Goal: Task Accomplishment & Management: Manage account settings

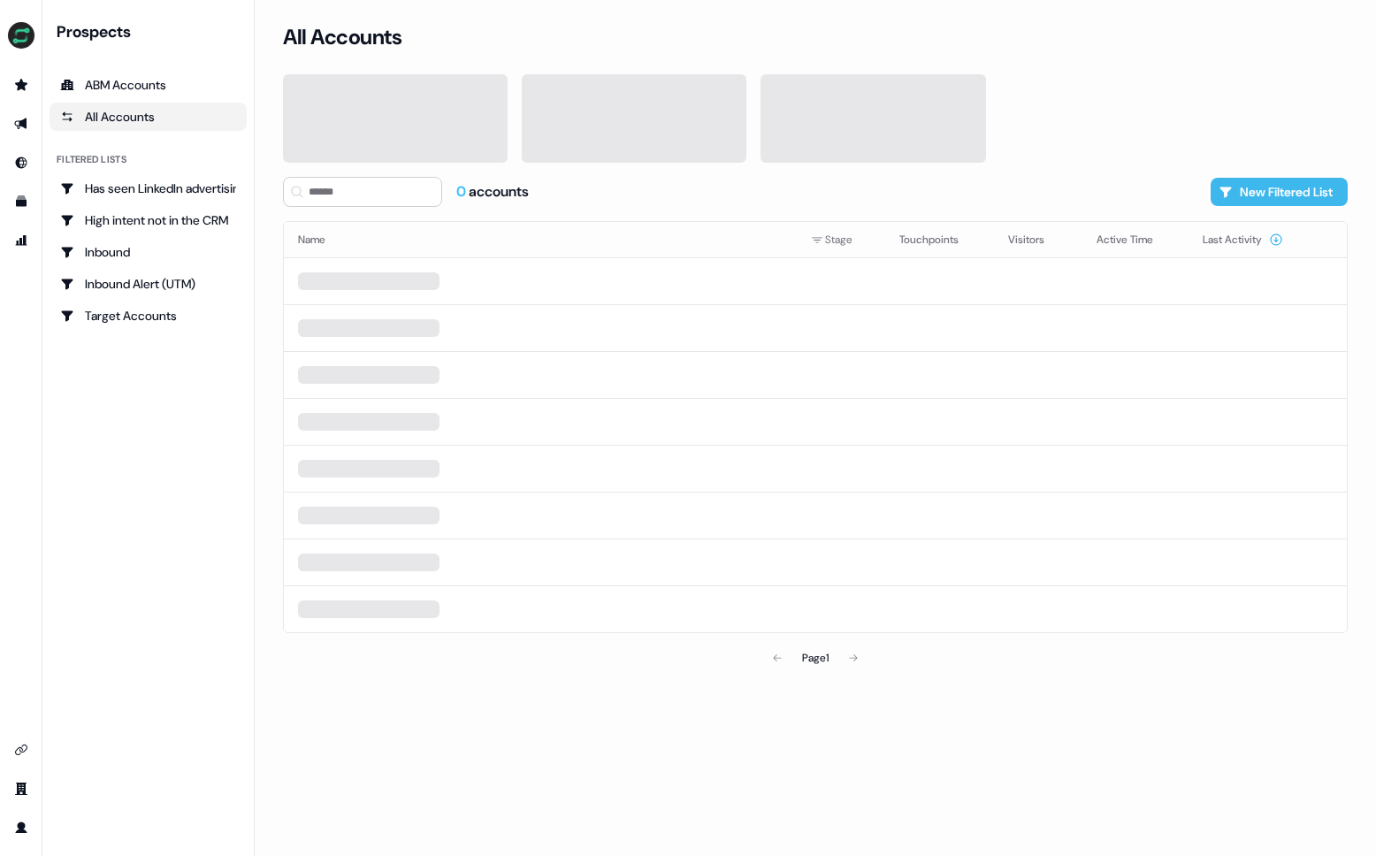
click at [1278, 187] on button "New Filtered List" at bounding box center [1279, 192] width 137 height 28
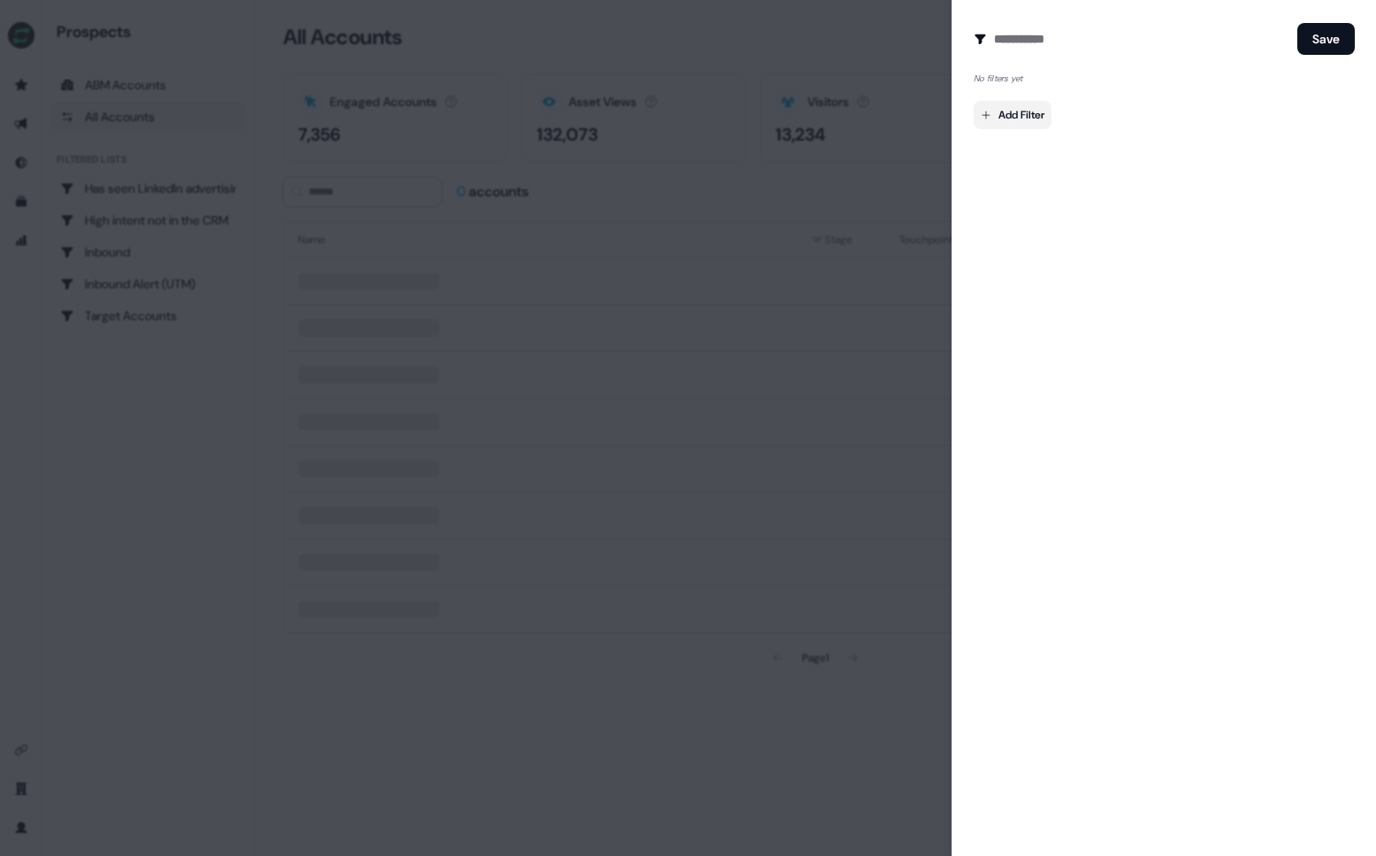
click at [1041, 114] on body "For the best experience switch devices to a bigger screen. Go to [DOMAIN_NAME] …" at bounding box center [688, 428] width 1376 height 856
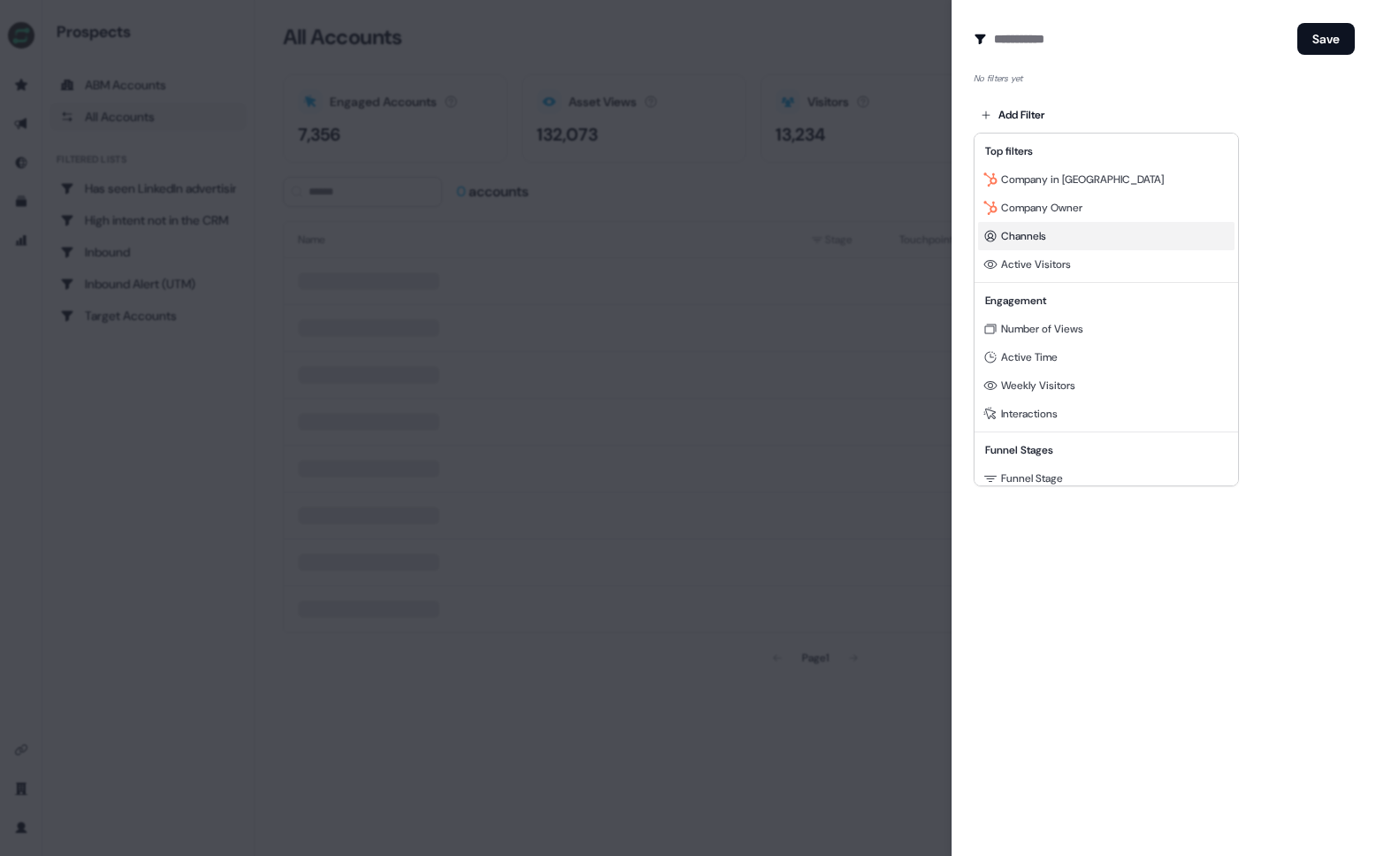
scroll to position [6, 0]
click at [1078, 241] on div "Channels" at bounding box center [1106, 230] width 256 height 28
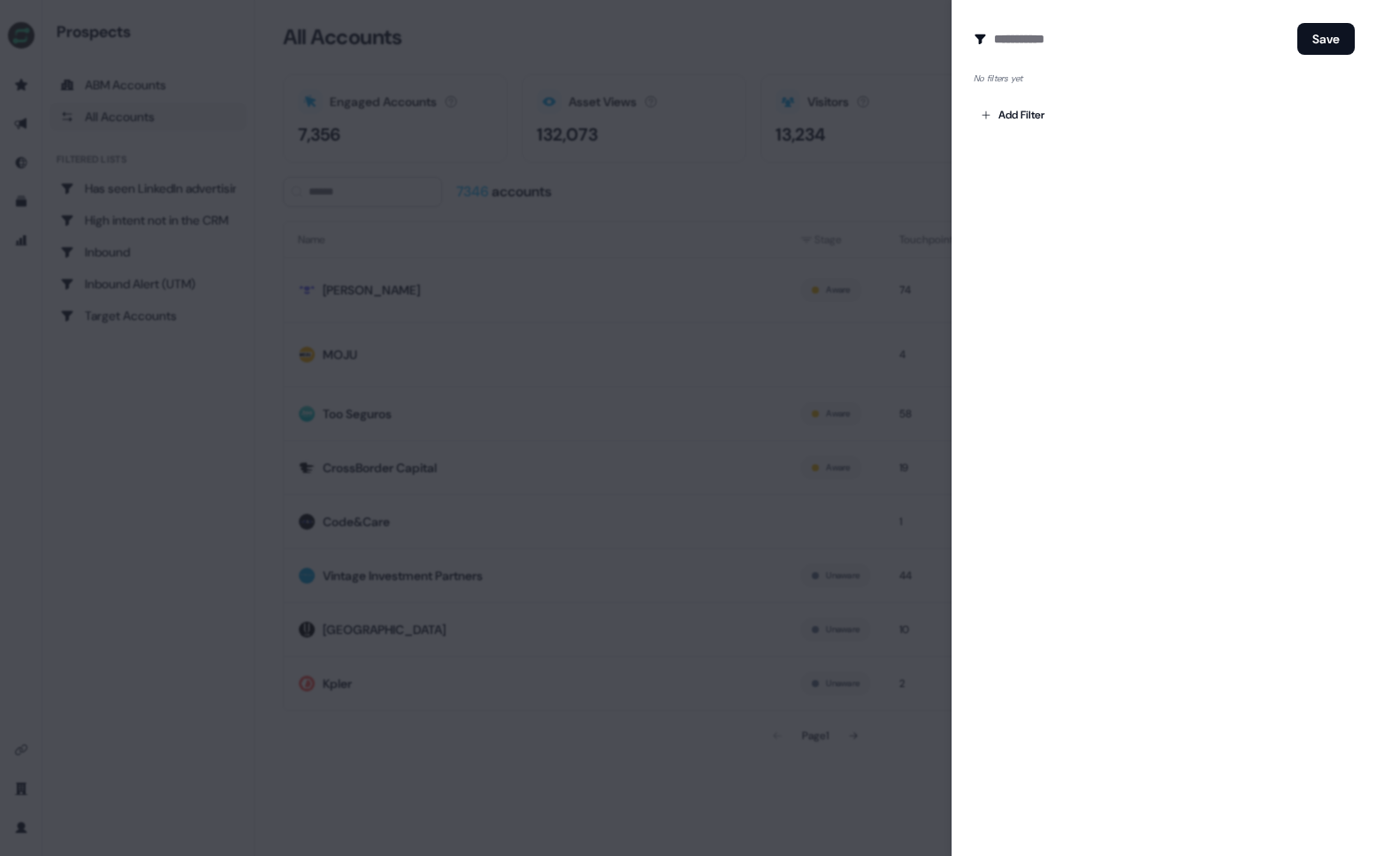
click at [1128, 343] on div "Create Audience Filter Create a new audience by setting a name and configuring …" at bounding box center [1164, 428] width 424 height 856
click at [1016, 117] on body "For the best experience switch devices to a bigger screen. Go to [DOMAIN_NAME] …" at bounding box center [688, 428] width 1376 height 856
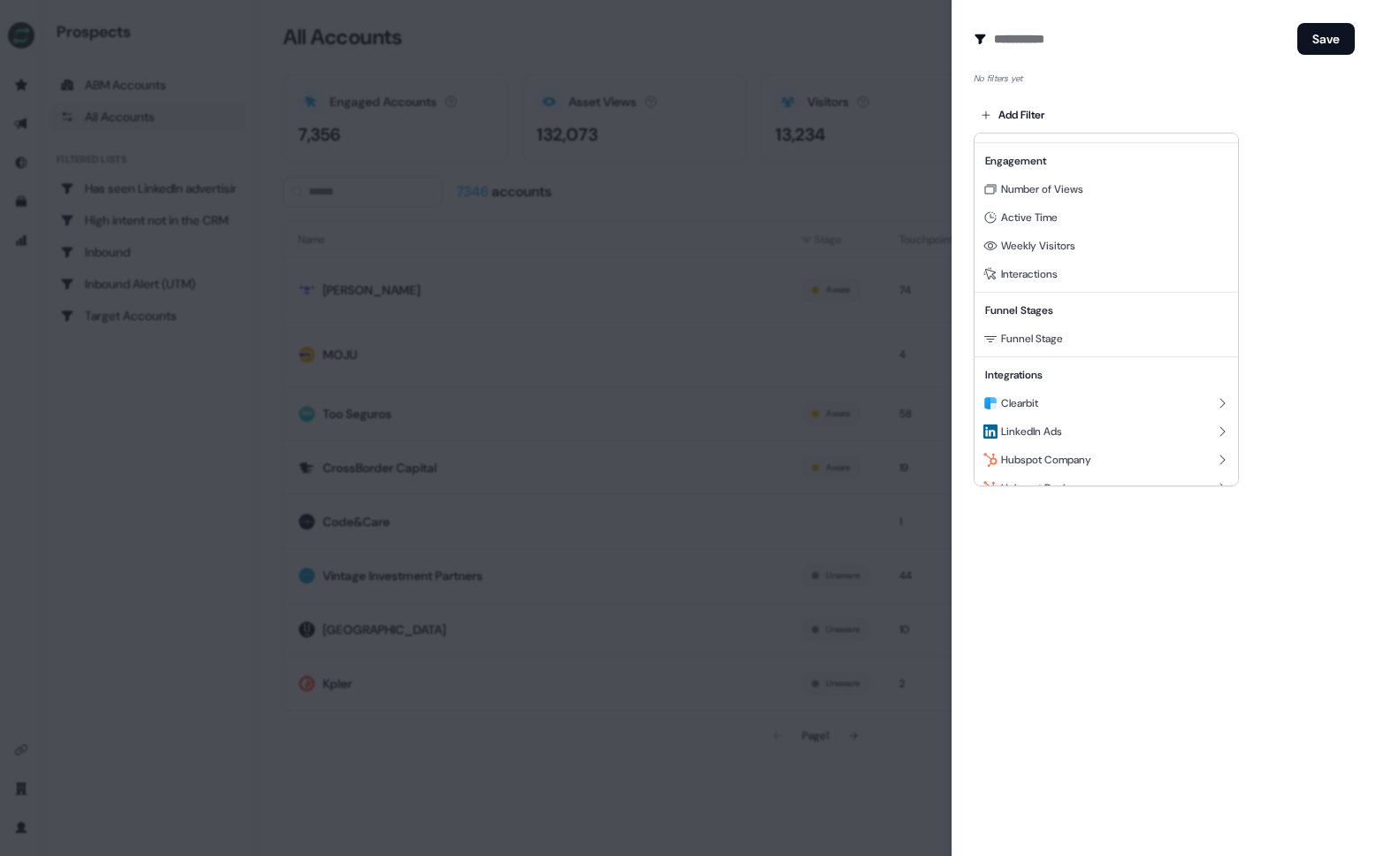
scroll to position [160, 0]
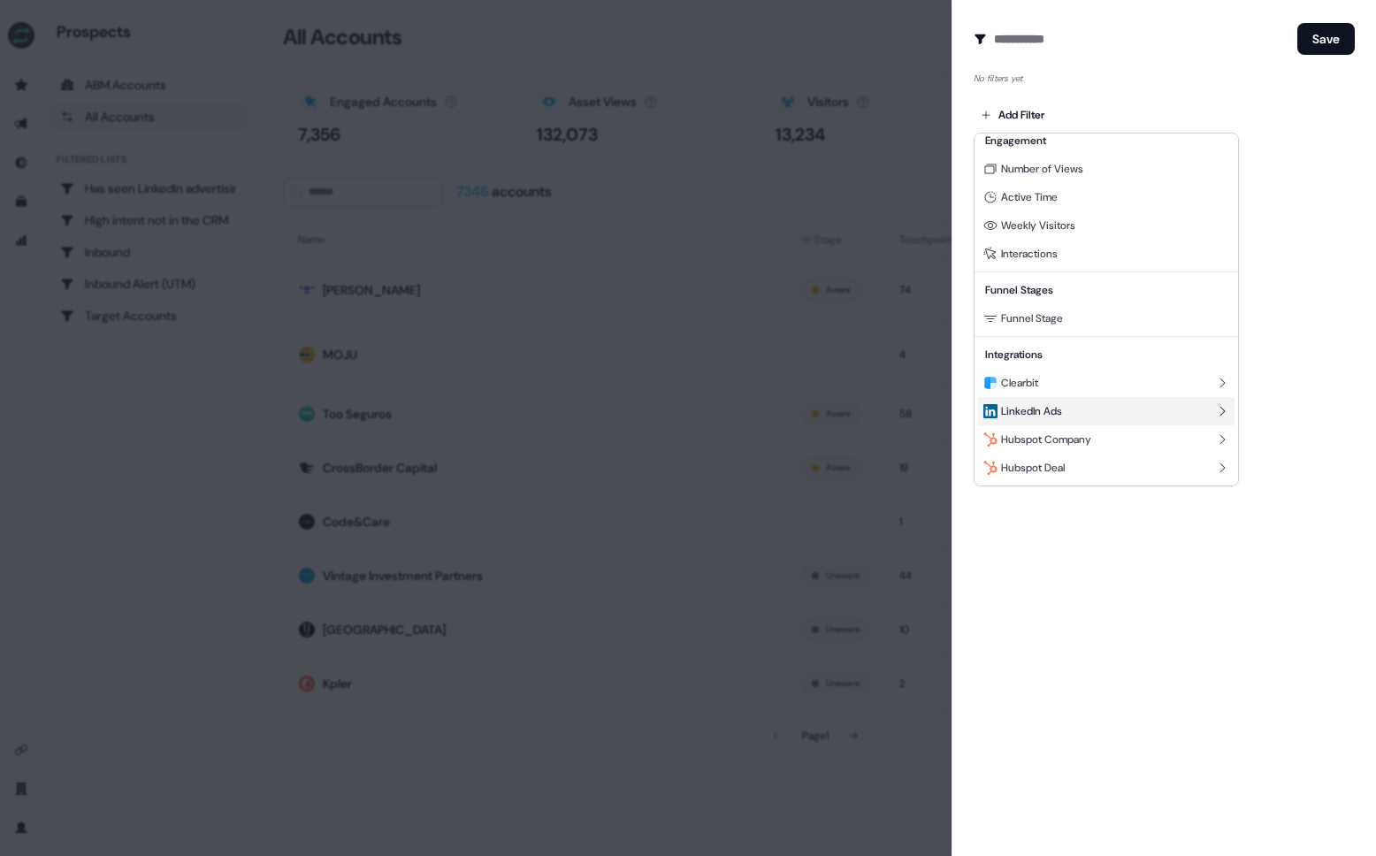
click at [1081, 417] on div "LinkedIn Ads" at bounding box center [1106, 411] width 256 height 28
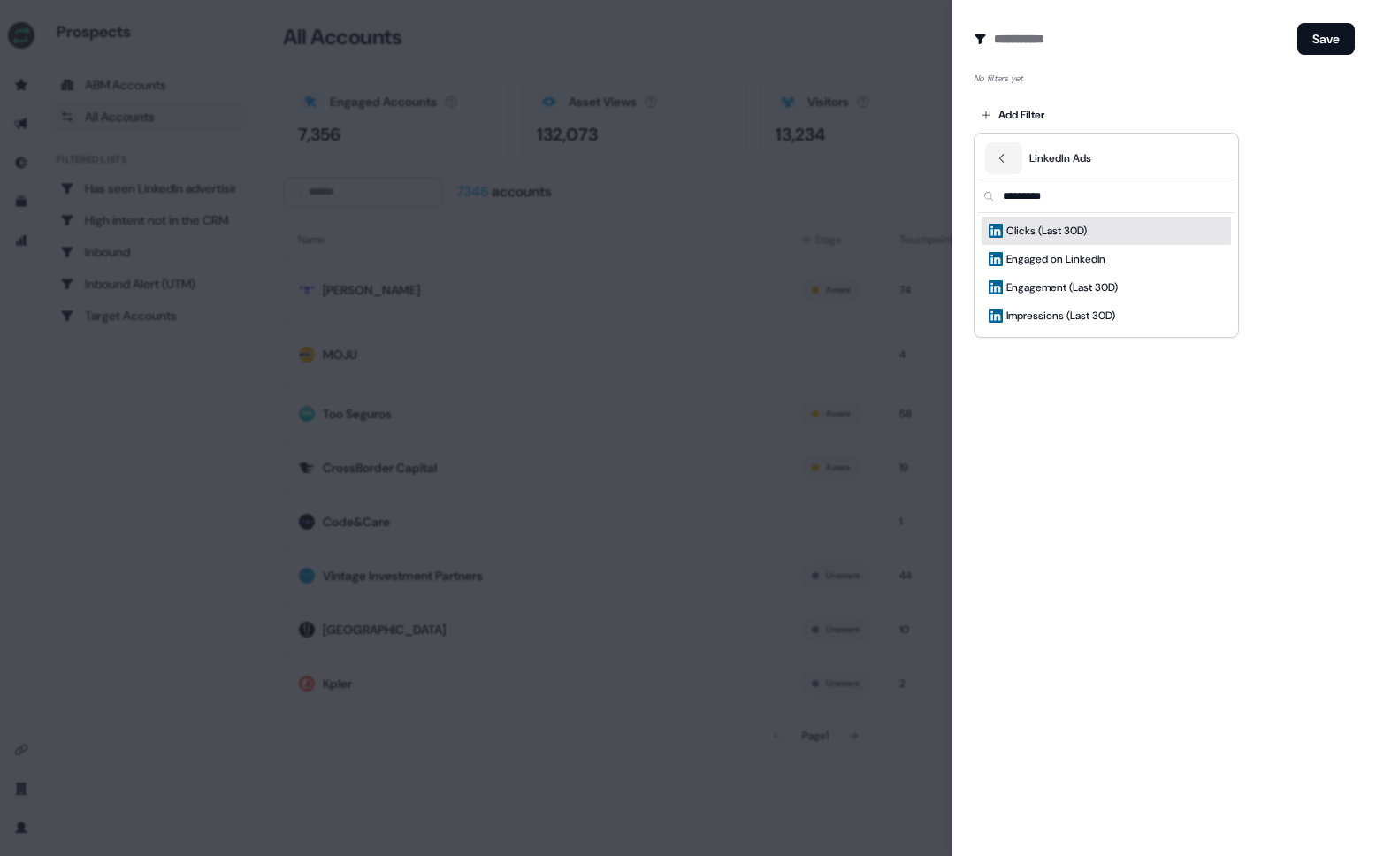
scroll to position [0, 0]
click at [1099, 407] on div at bounding box center [688, 428] width 1376 height 856
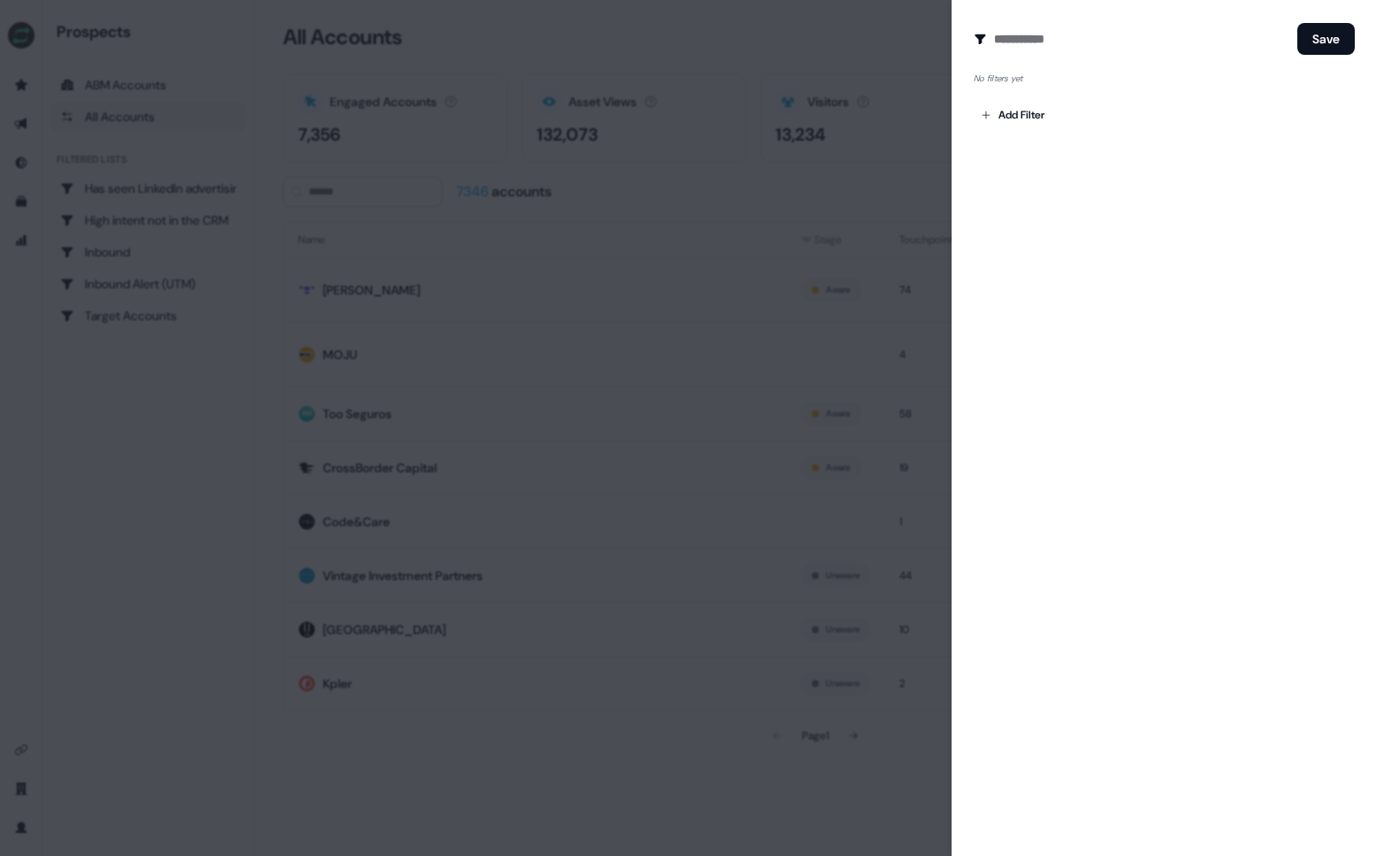
click at [825, 238] on div at bounding box center [688, 428] width 1376 height 856
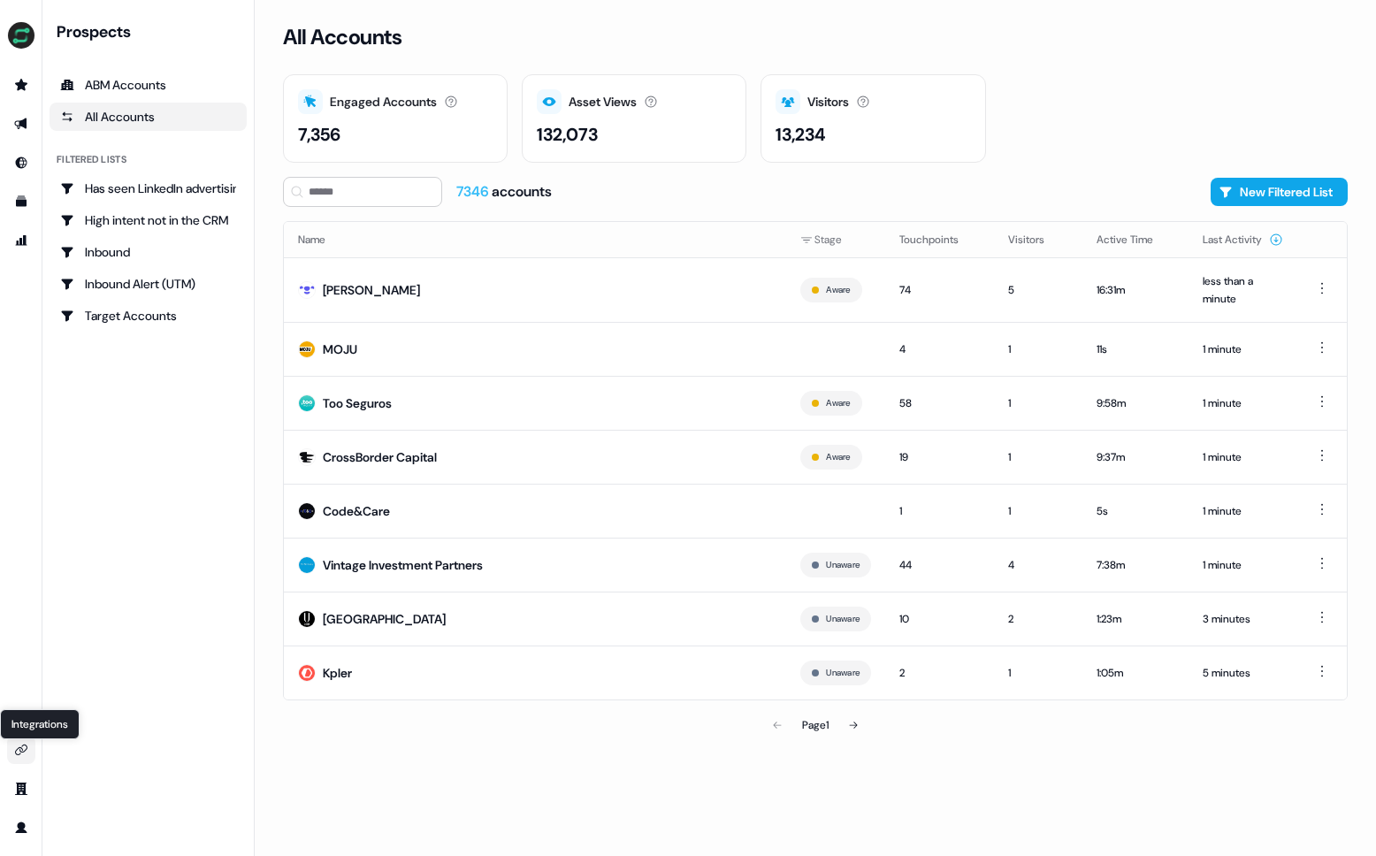
click at [25, 750] on icon "Go to integrations" at bounding box center [21, 750] width 12 height 11
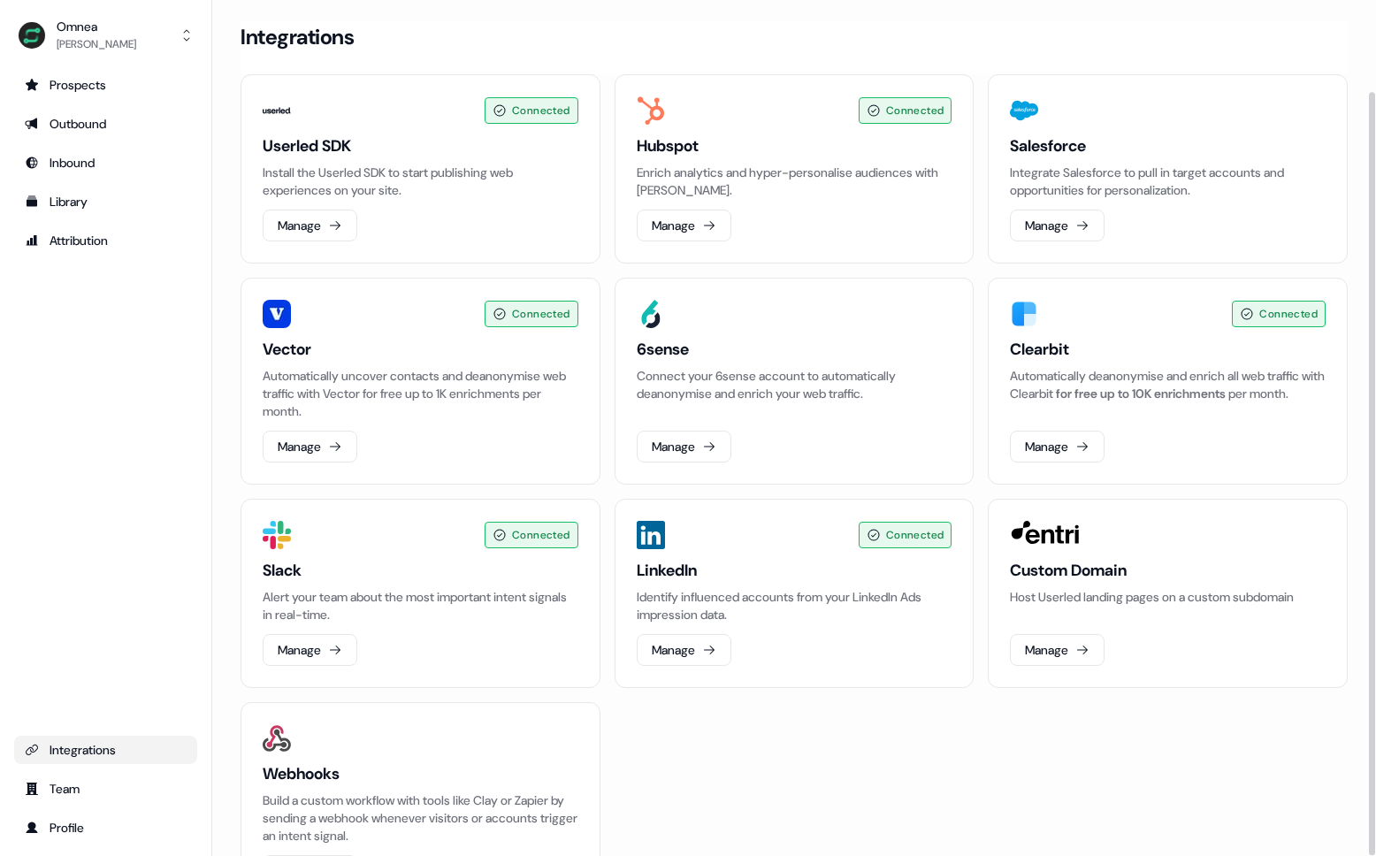
scroll to position [103, 0]
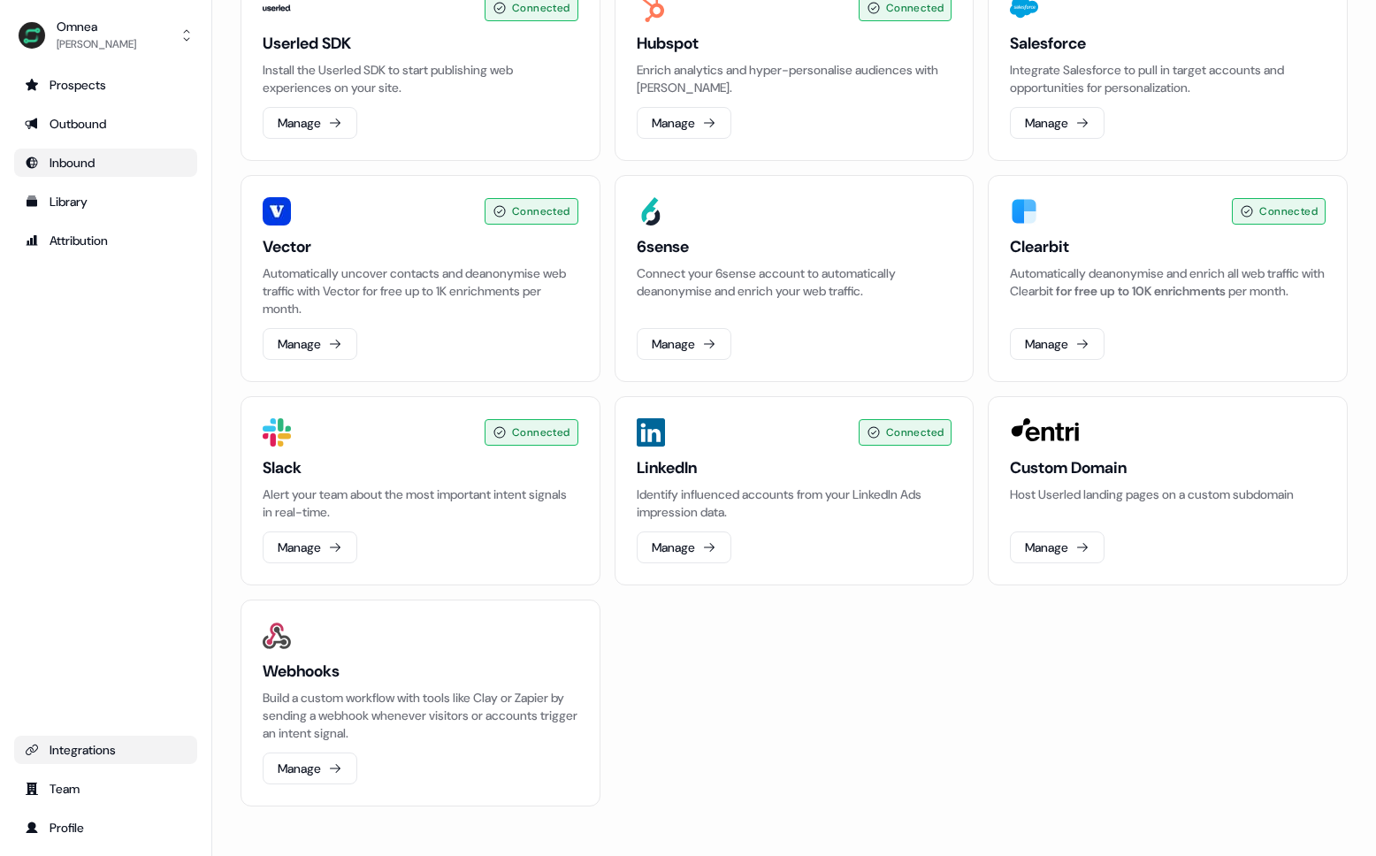
click at [96, 158] on div "Inbound" at bounding box center [106, 163] width 162 height 18
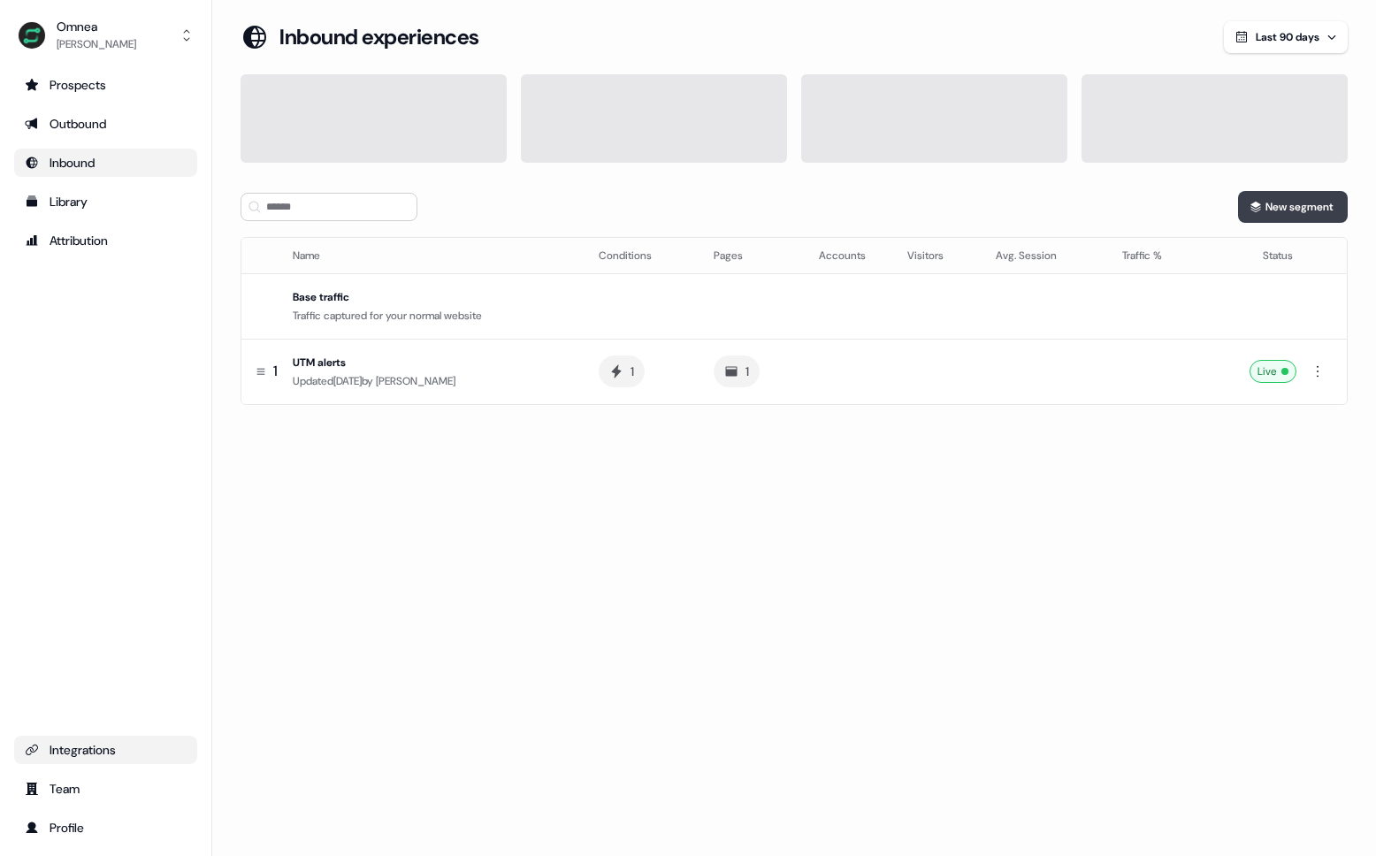
click at [1293, 212] on button "New segment" at bounding box center [1293, 207] width 110 height 32
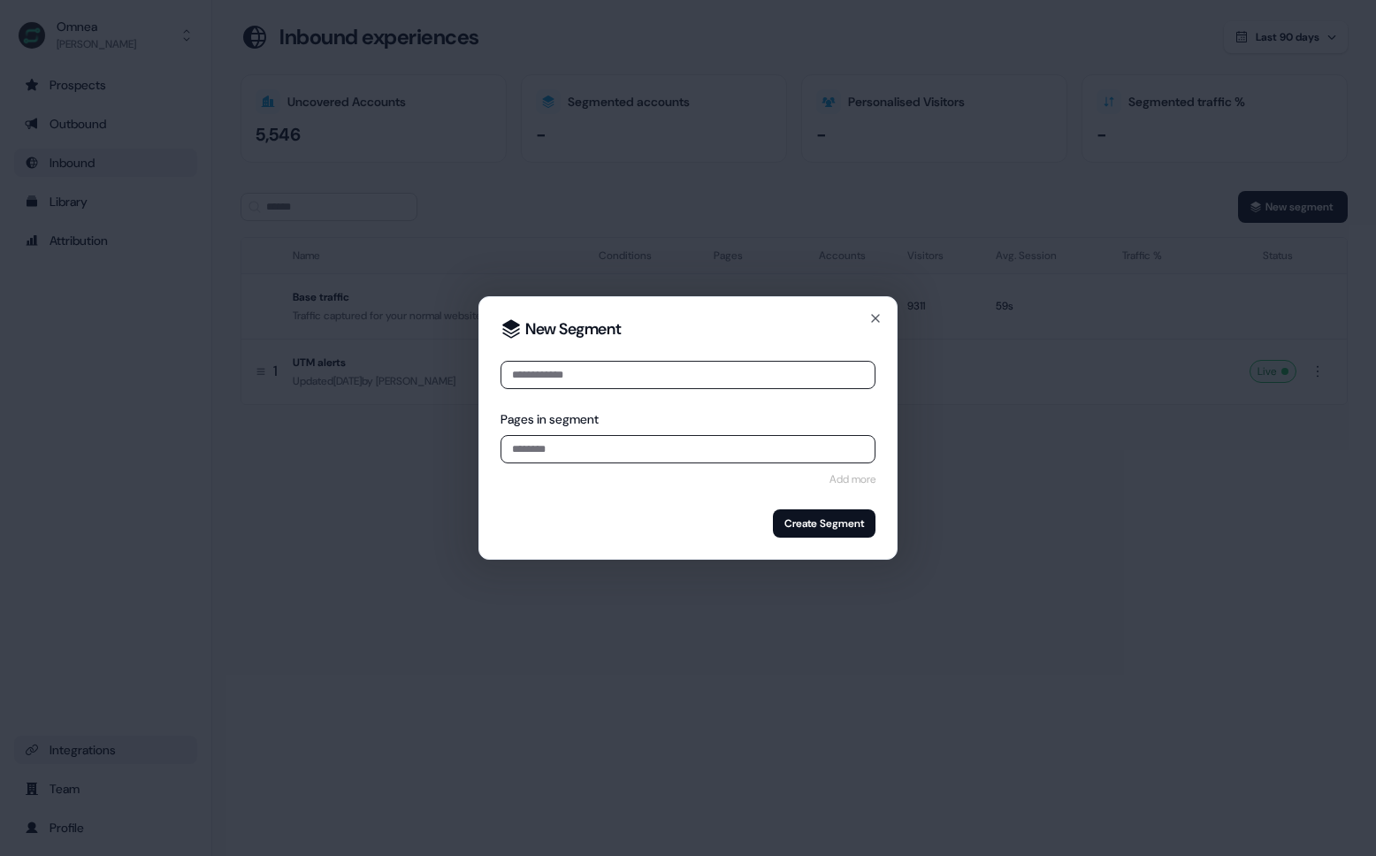
click at [868, 310] on div "New Segment Pages in segment Add more Create Segment Close" at bounding box center [687, 428] width 419 height 264
click at [566, 375] on input at bounding box center [688, 375] width 375 height 28
click at [572, 440] on input at bounding box center [688, 449] width 375 height 28
paste input "**********"
type input "**********"
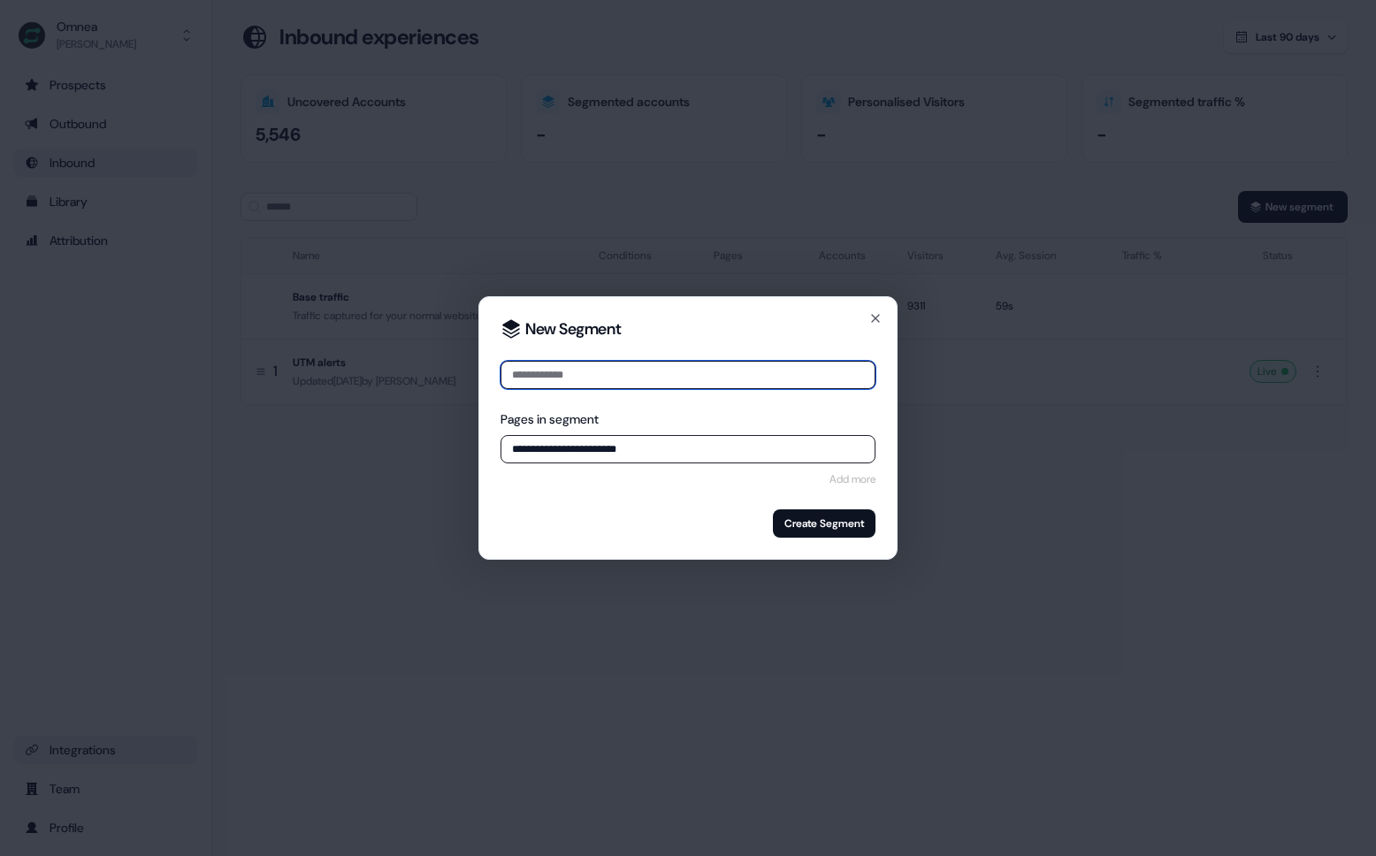
click at [545, 379] on input at bounding box center [688, 375] width 375 height 28
type input "**********"
click at [853, 535] on button "Create Segment" at bounding box center [824, 523] width 103 height 28
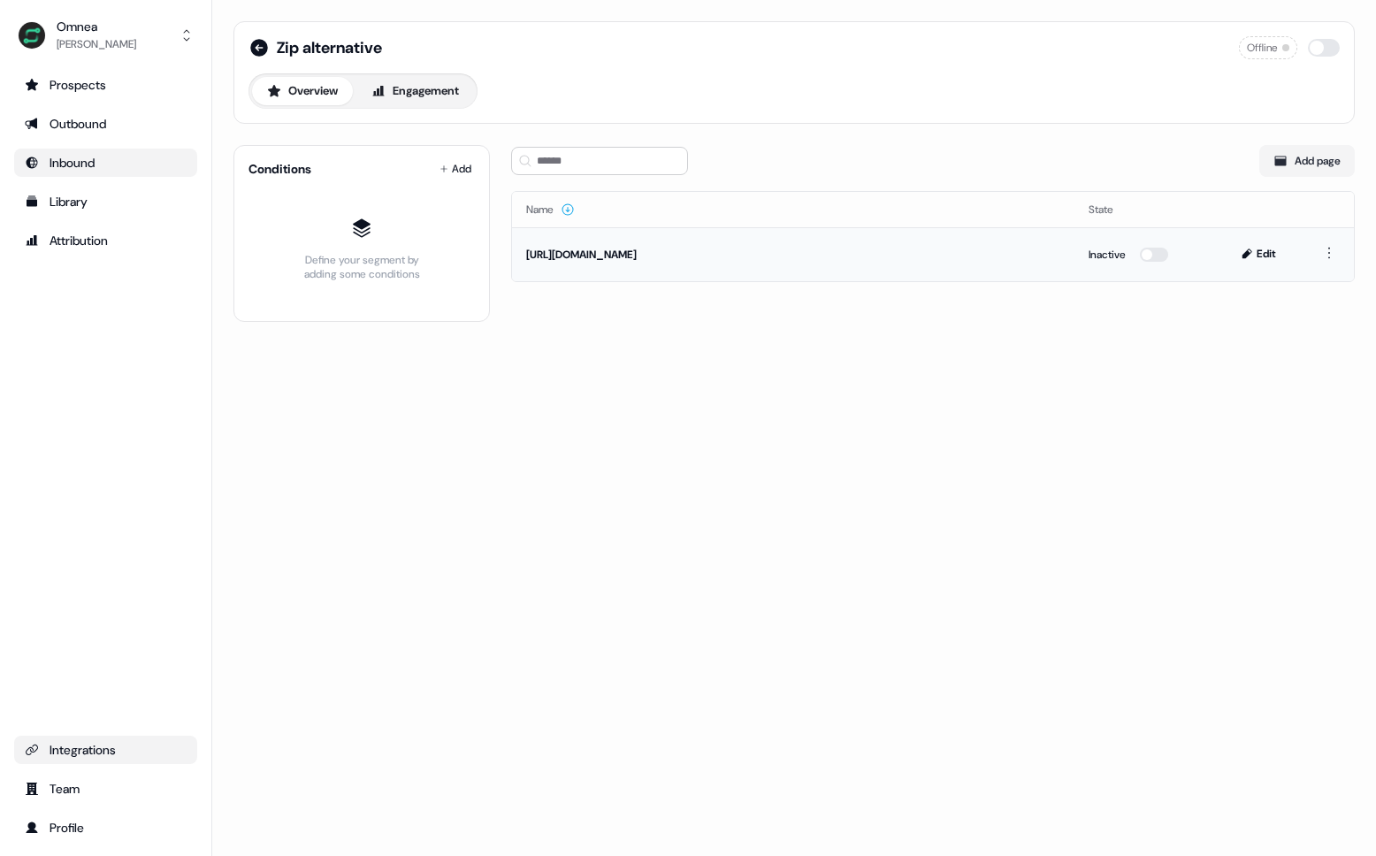
click at [1134, 249] on div "Inactive" at bounding box center [1145, 255] width 113 height 18
click at [1157, 255] on button "button" at bounding box center [1154, 255] width 28 height 14
click at [833, 372] on div "Zip alternative Offline Overview Engagement Conditions Add Define your segment …" at bounding box center [794, 428] width 1164 height 856
click at [606, 256] on div "[URL][DOMAIN_NAME]" at bounding box center [793, 255] width 534 height 18
click at [1322, 256] on html "Your page is now active. For the best experience switch devices to a bigger scr…" at bounding box center [688, 428] width 1376 height 856
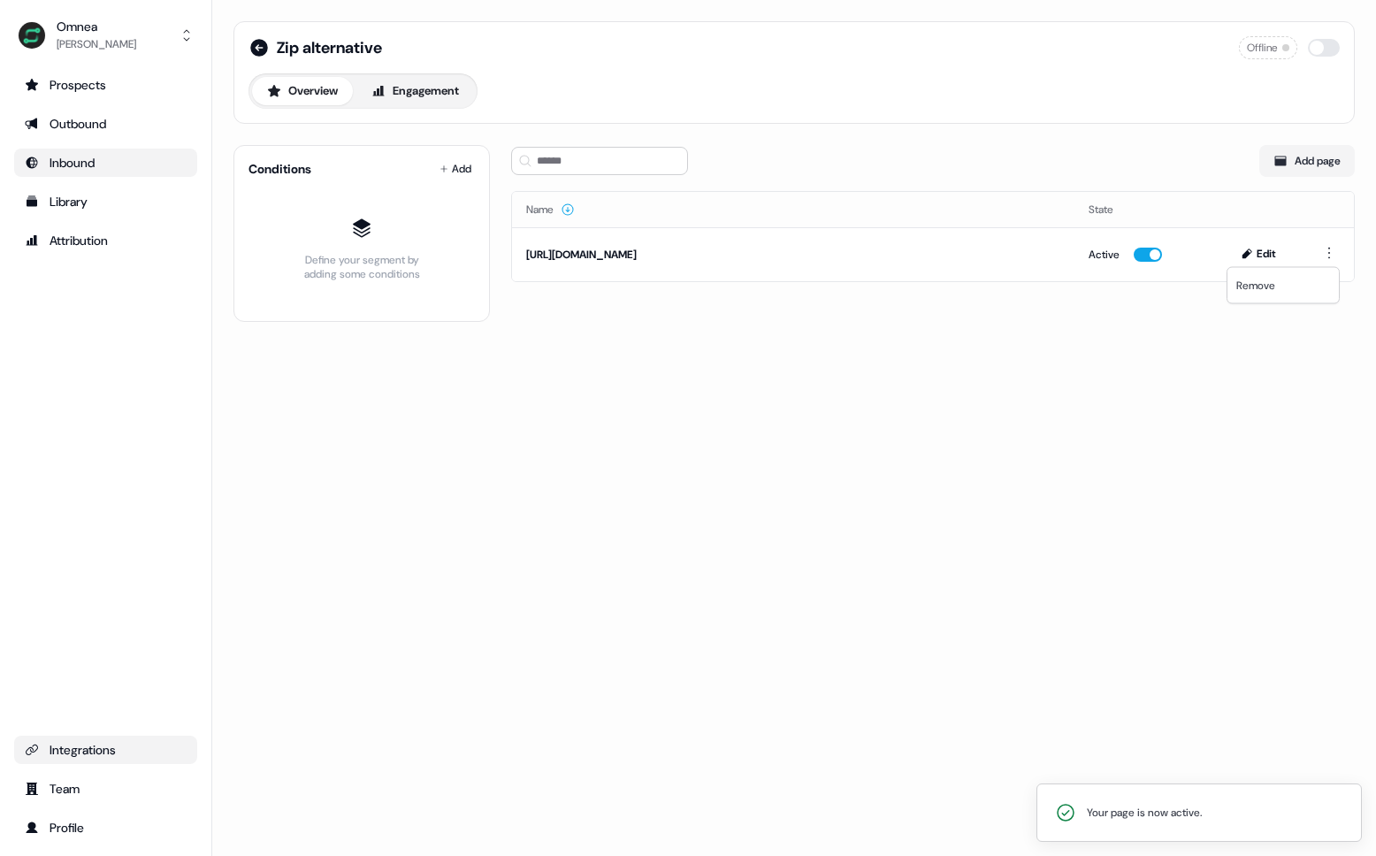
drag, startPoint x: 1143, startPoint y: 388, endPoint x: 578, endPoint y: 293, distance: 573.1
click at [1139, 386] on html "Your page is now active. For the best experience switch devices to a bigger scr…" at bounding box center [688, 428] width 1376 height 856
click at [429, 85] on button "Engagement" at bounding box center [415, 91] width 118 height 28
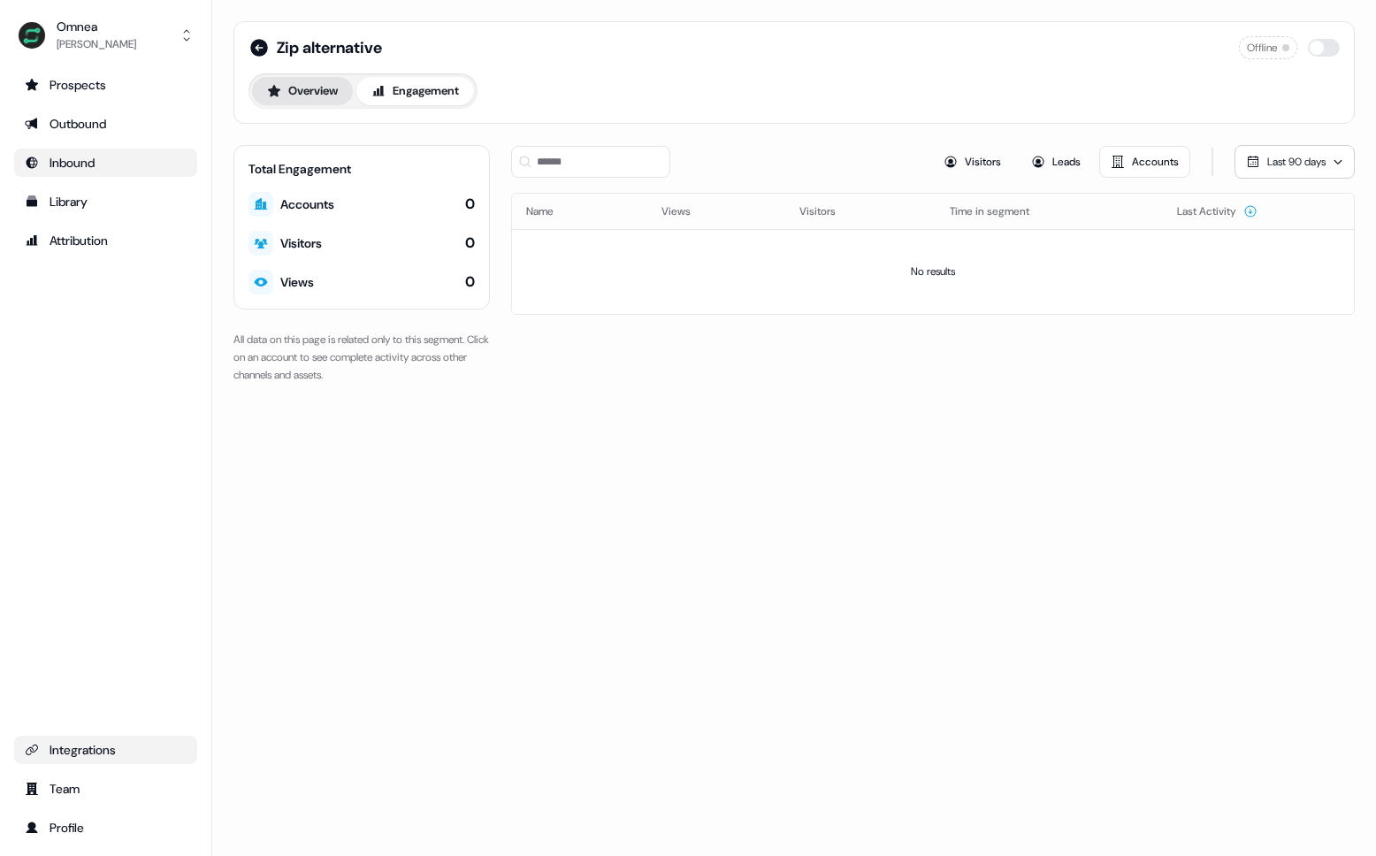
click at [293, 81] on button "Overview" at bounding box center [302, 91] width 101 height 28
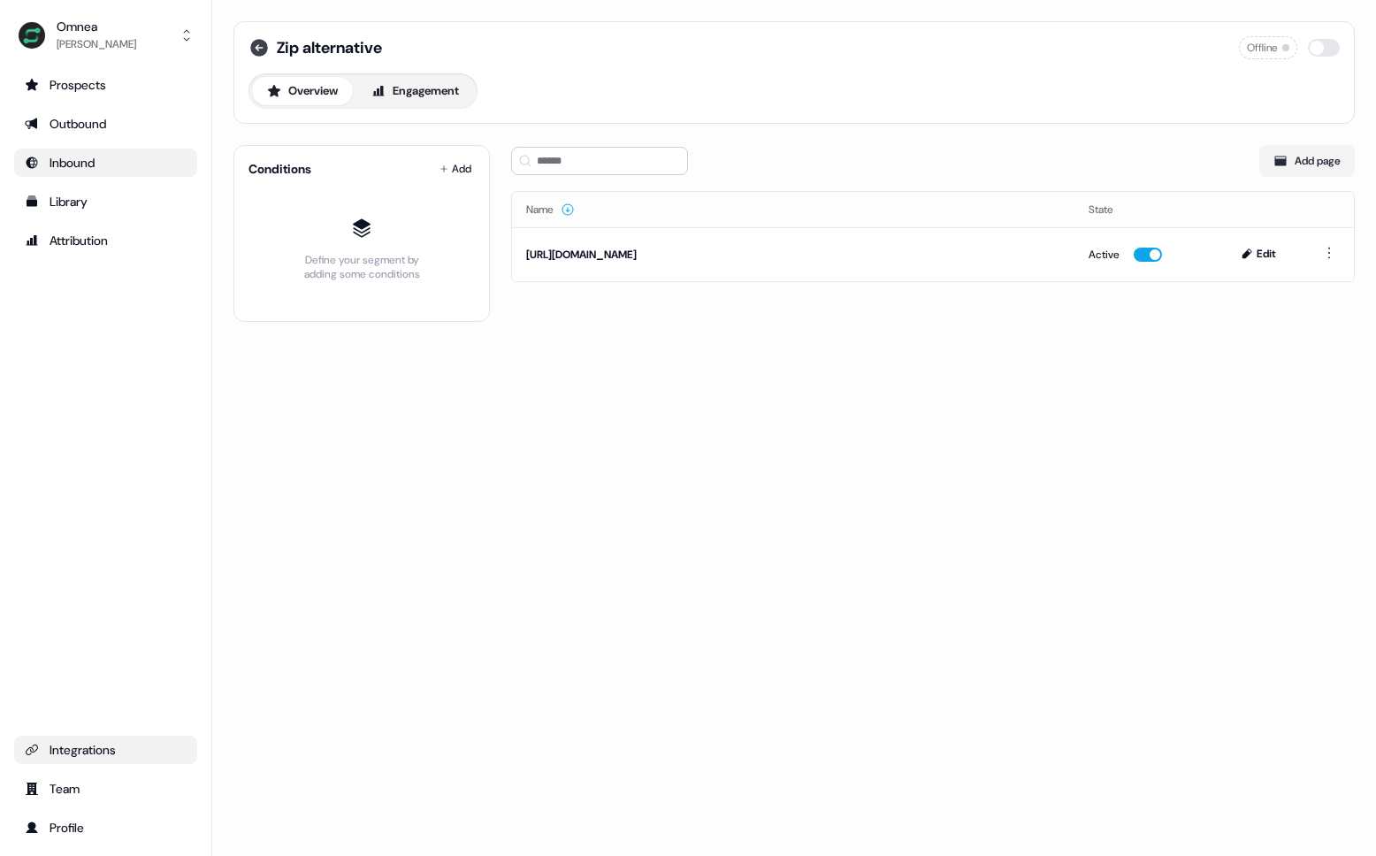
click at [269, 50] on icon at bounding box center [259, 47] width 21 height 21
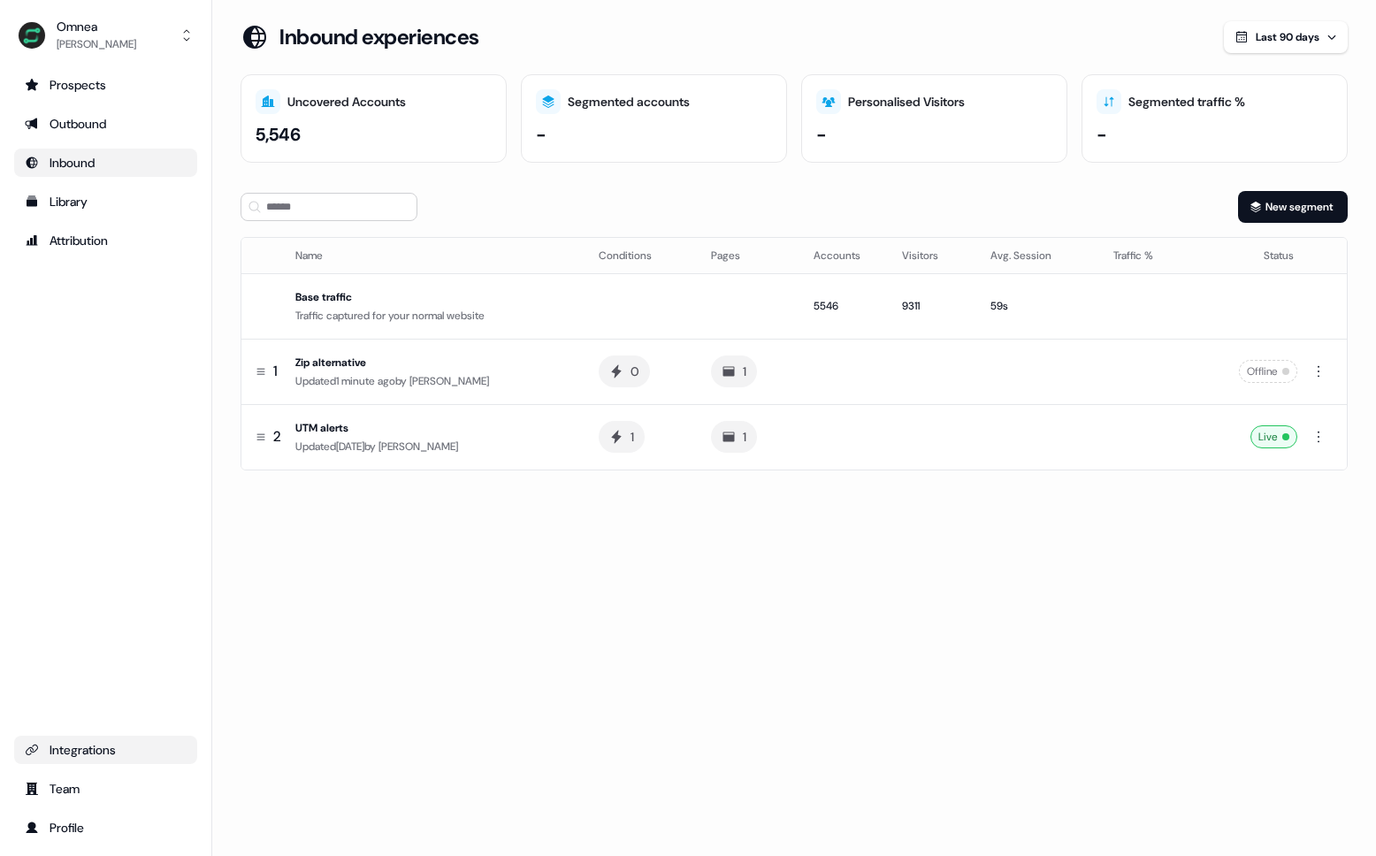
click at [484, 559] on div "Loading... Inbound experiences Last 90 days Uncovered Accounts 5,546 Segmented …" at bounding box center [794, 428] width 1164 height 856
click at [509, 354] on div "Zip alternative" at bounding box center [432, 363] width 275 height 18
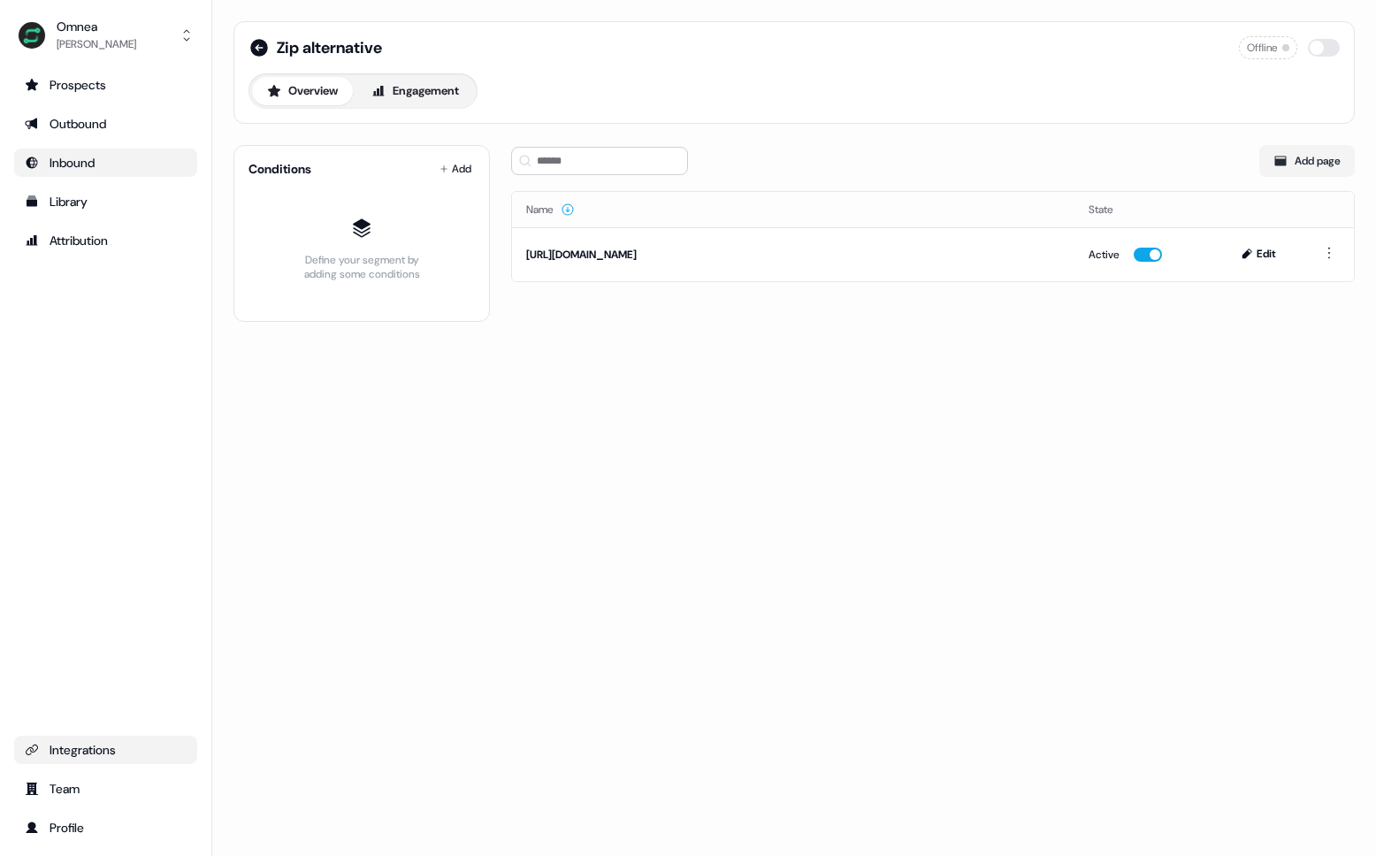
click at [479, 164] on div "Conditions Add Define your segment by adding some conditions" at bounding box center [361, 233] width 256 height 177
click at [455, 165] on html "For the best experience switch devices to a bigger screen. Go to [DOMAIN_NAME] …" at bounding box center [688, 428] width 1376 height 856
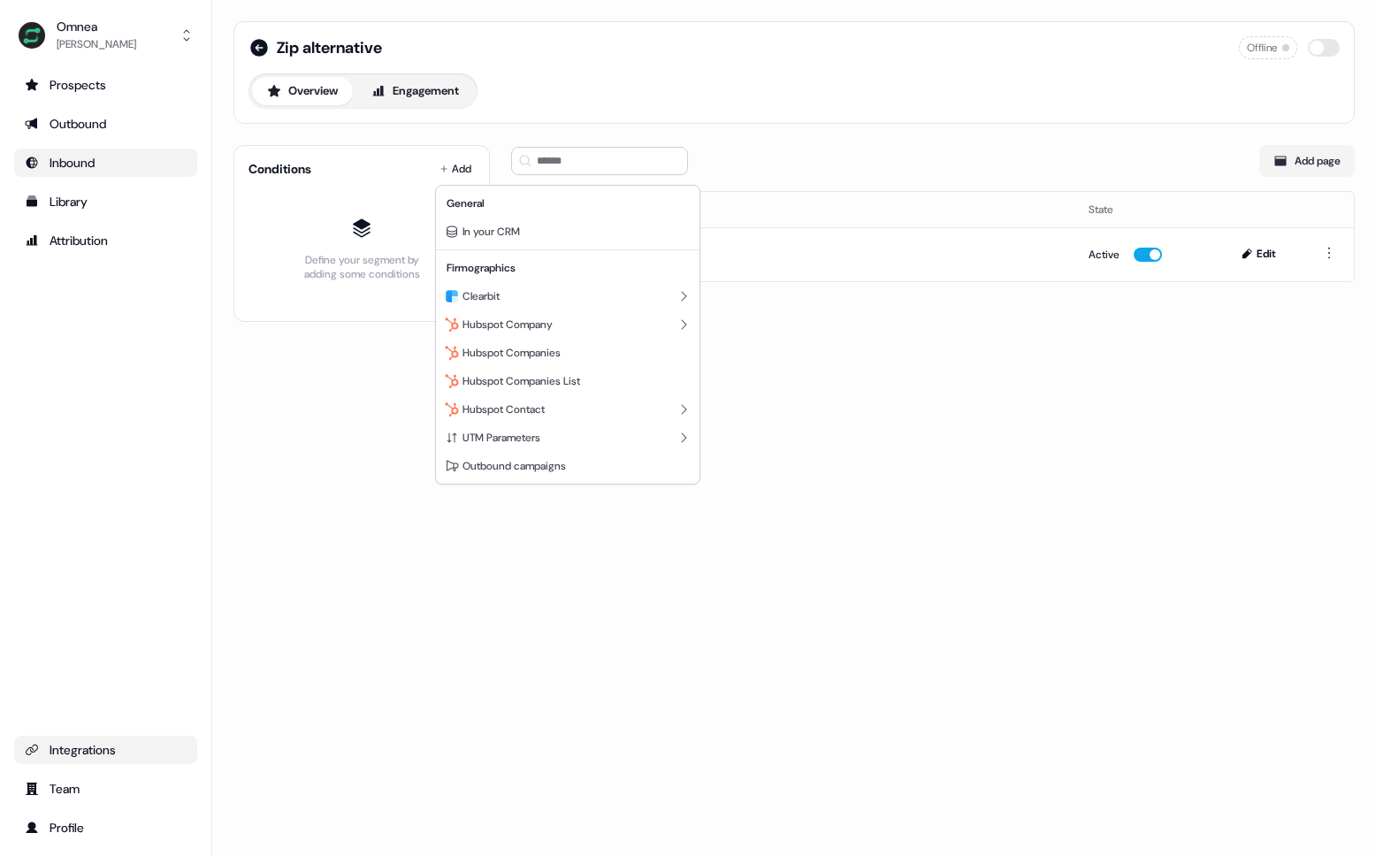
click at [921, 470] on html "For the best experience switch devices to a bigger screen. Go to [DOMAIN_NAME] …" at bounding box center [688, 428] width 1376 height 856
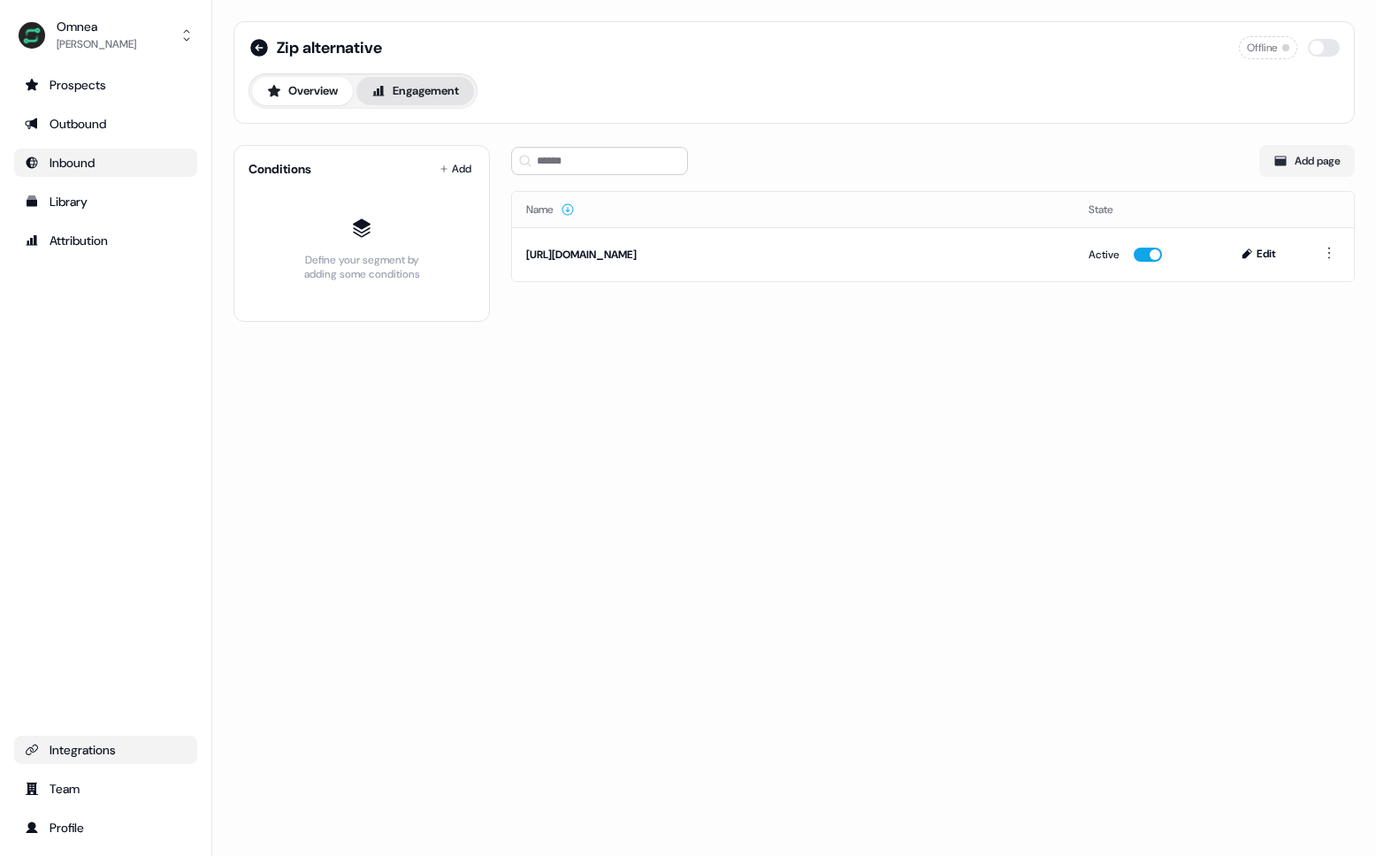
click at [444, 91] on button "Engagement" at bounding box center [415, 91] width 118 height 28
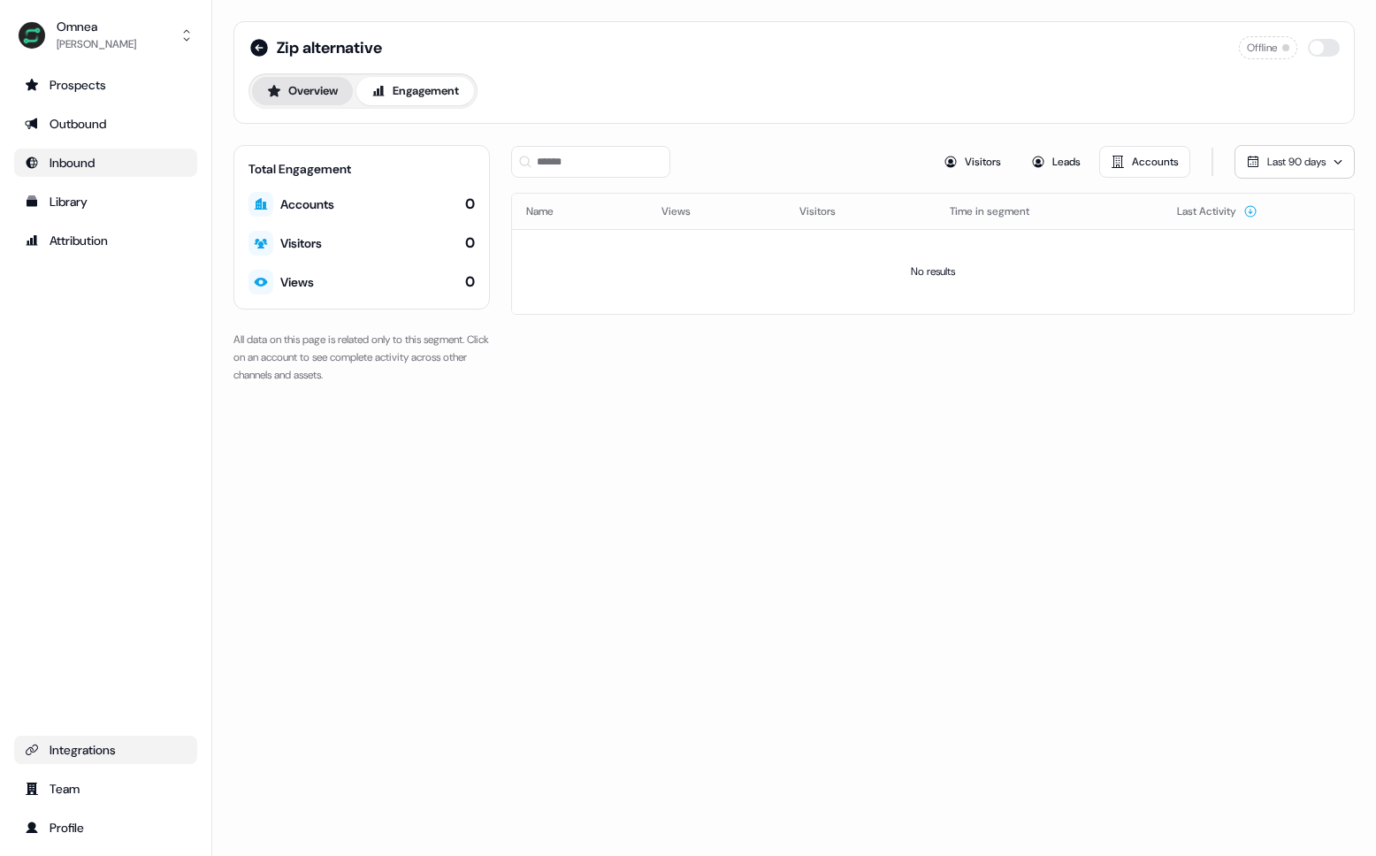
click at [324, 95] on button "Overview" at bounding box center [302, 91] width 101 height 28
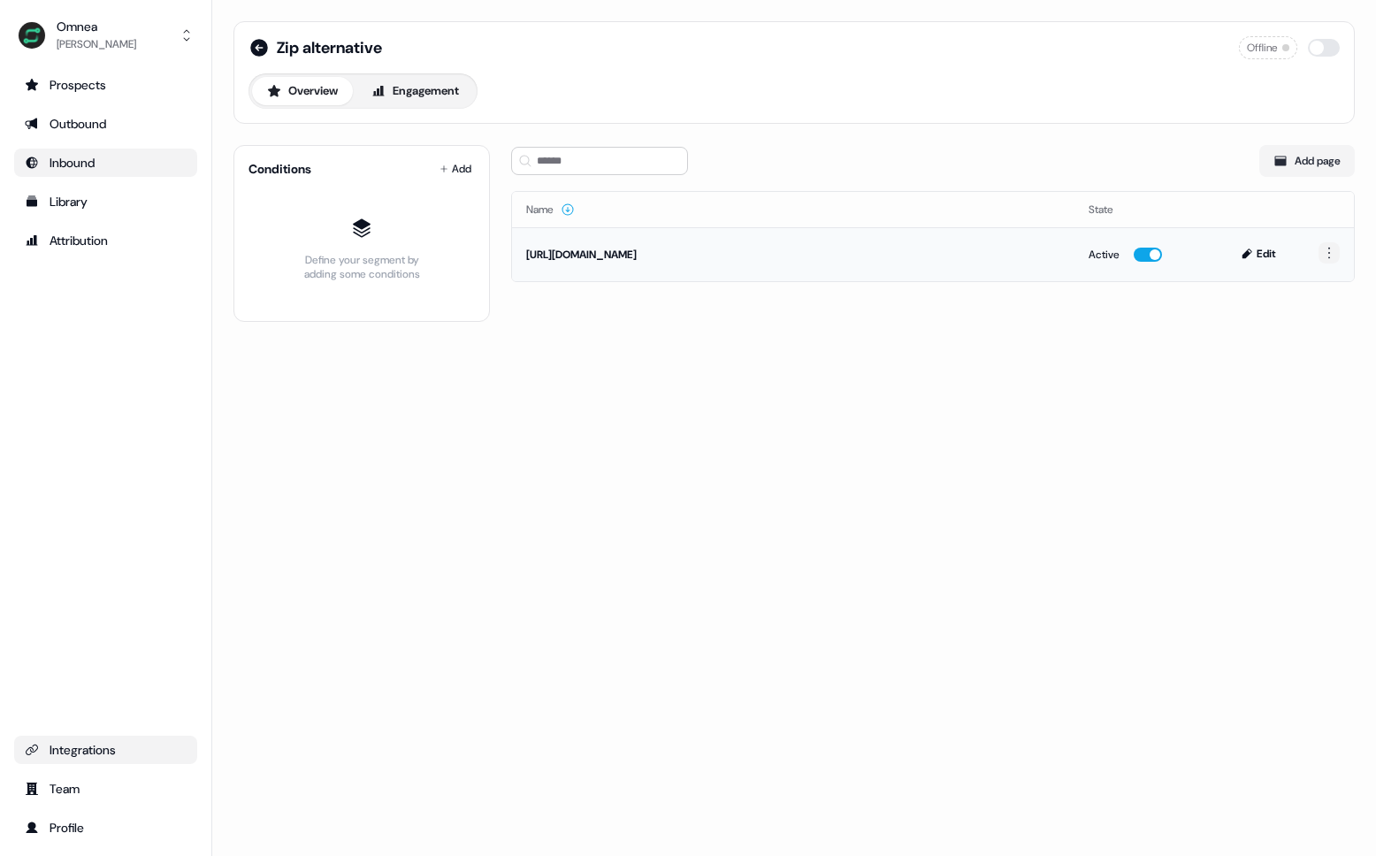
drag, startPoint x: 1332, startPoint y: 222, endPoint x: 1327, endPoint y: 254, distance: 32.1
click at [1329, 238] on table "Name State [URL][DOMAIN_NAME] Active Edit" at bounding box center [933, 236] width 842 height 89
click at [1327, 254] on html "For the best experience switch devices to a bigger screen. Go to [DOMAIN_NAME] …" at bounding box center [688, 428] width 1376 height 856
click at [855, 391] on html "For the best experience switch devices to a bigger screen. Go to [DOMAIN_NAME] …" at bounding box center [688, 428] width 1376 height 856
click at [122, 130] on div "Outbound" at bounding box center [106, 124] width 162 height 18
